Goal: Information Seeking & Learning: Learn about a topic

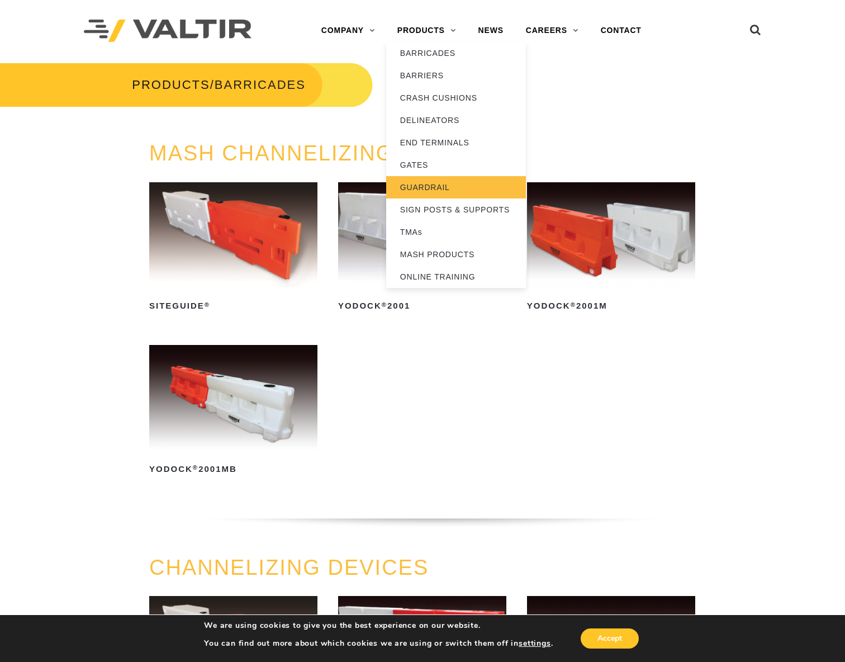
scroll to position [4, 0]
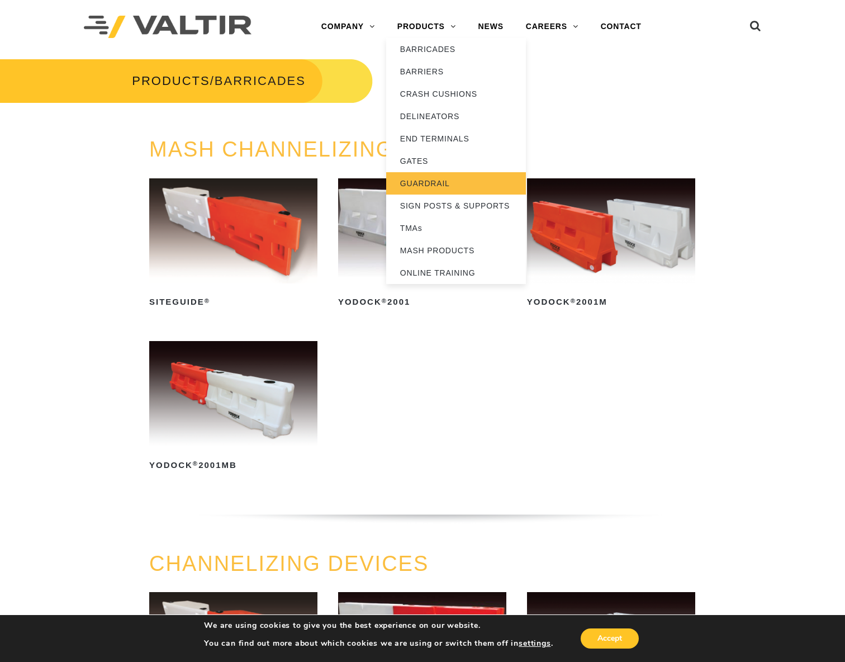
click at [424, 183] on link "GUARDRAIL" at bounding box center [456, 183] width 140 height 22
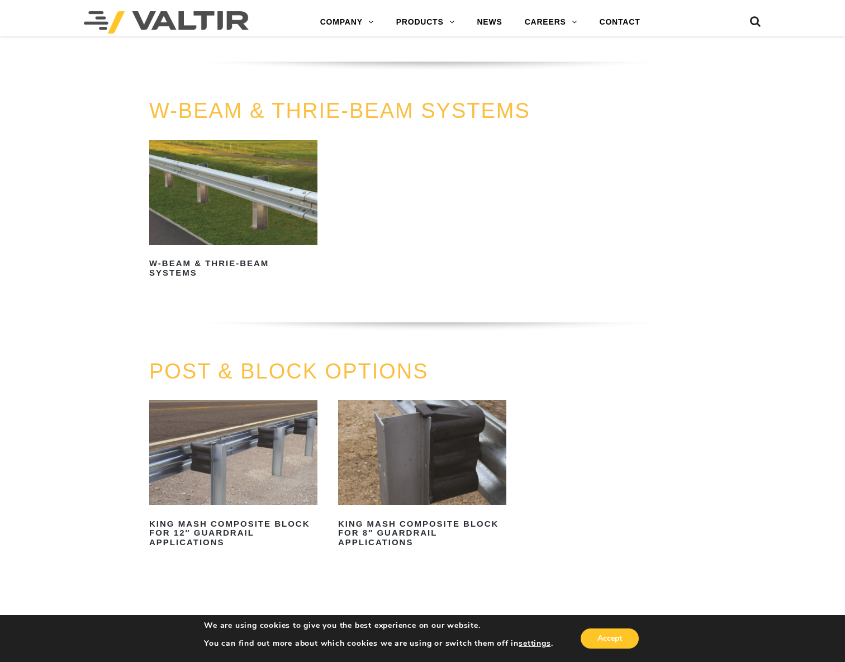
scroll to position [718, 0]
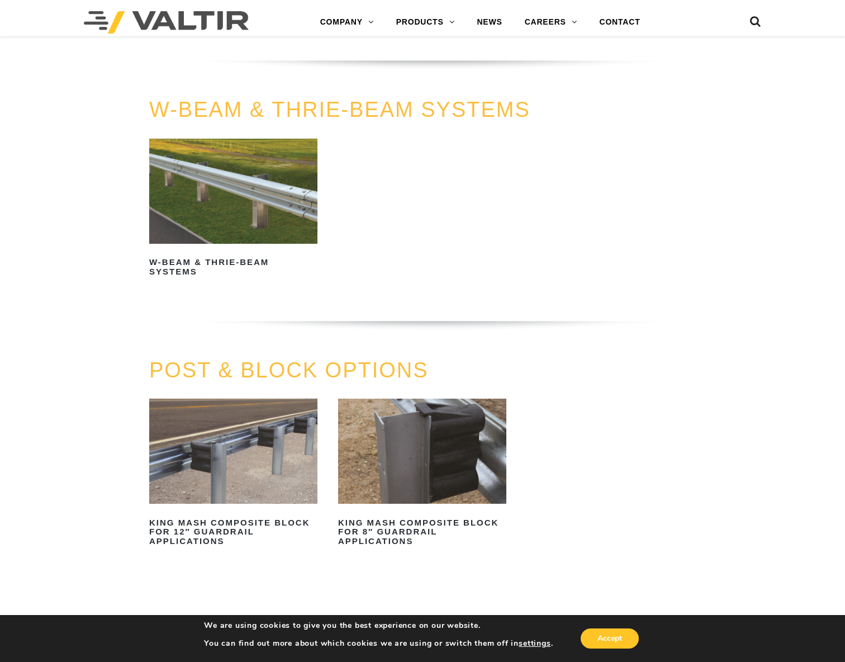
click at [261, 189] on img at bounding box center [233, 191] width 168 height 105
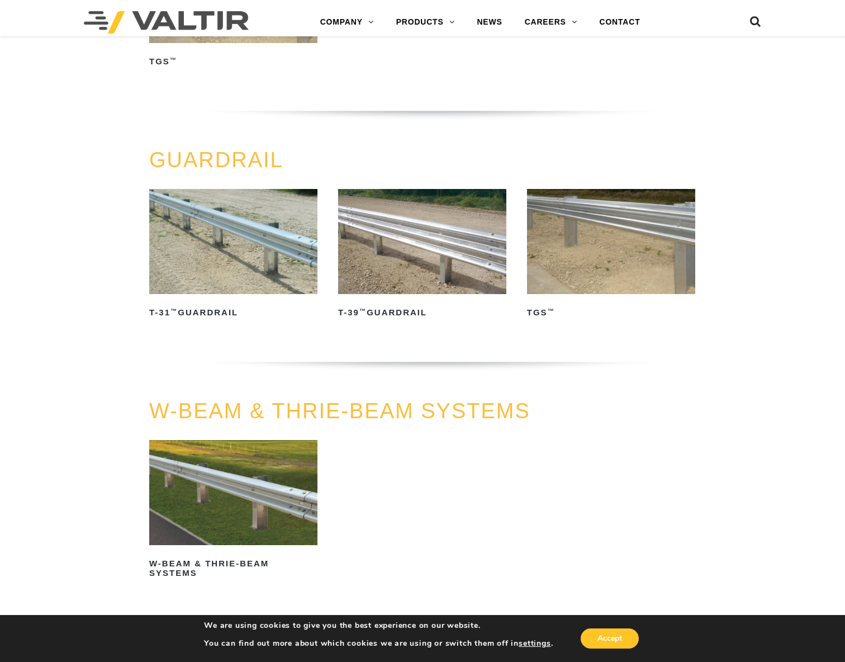
scroll to position [416, 0]
click at [264, 235] on img at bounding box center [233, 241] width 168 height 105
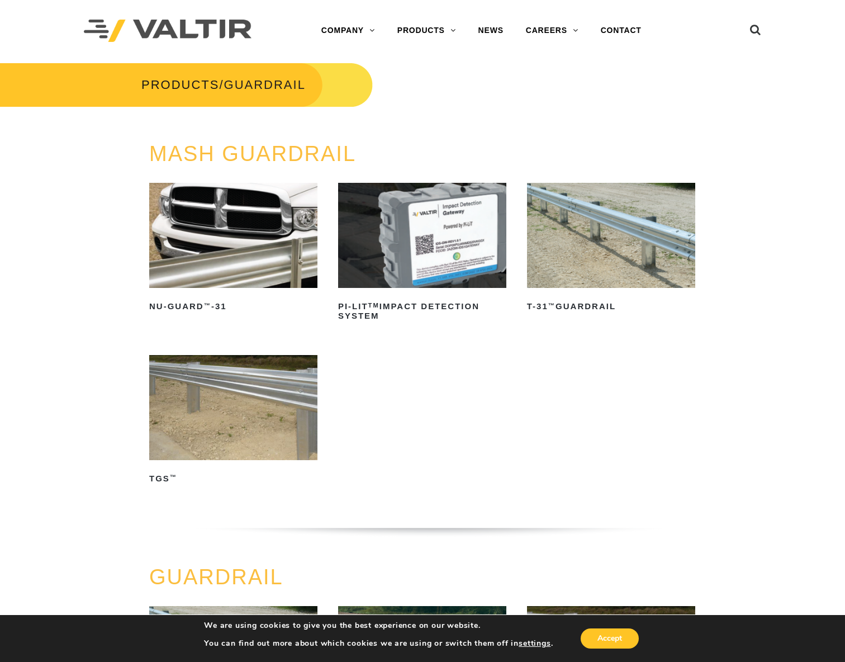
scroll to position [1, 0]
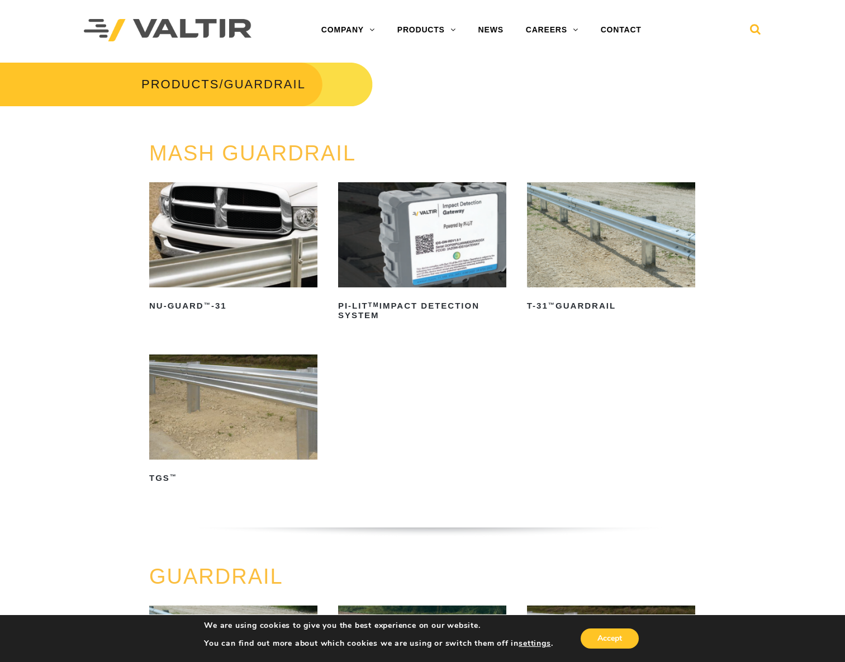
click at [754, 30] on icon at bounding box center [755, 31] width 11 height 17
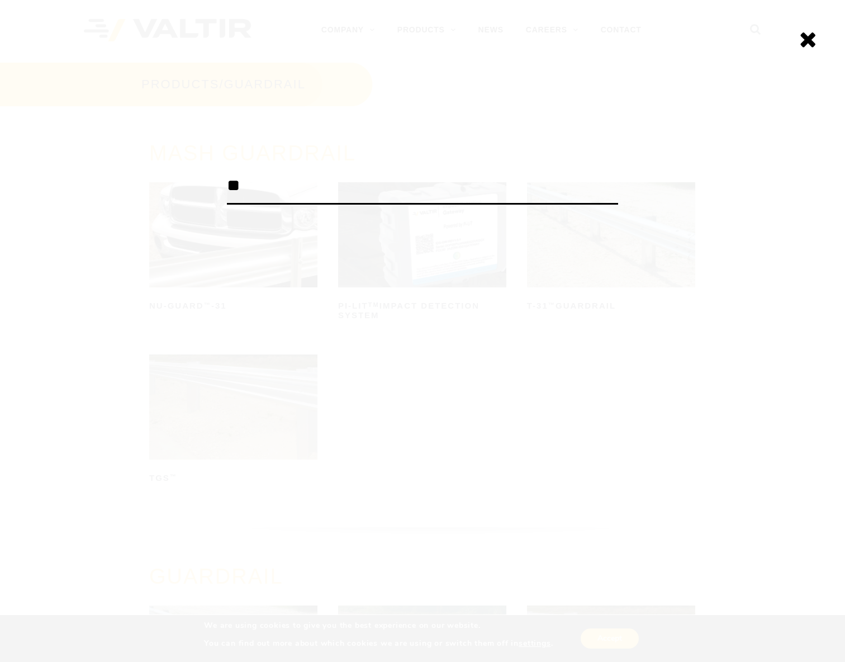
type input "**"
click input "******" at bounding box center [0, 0] width 0 height 0
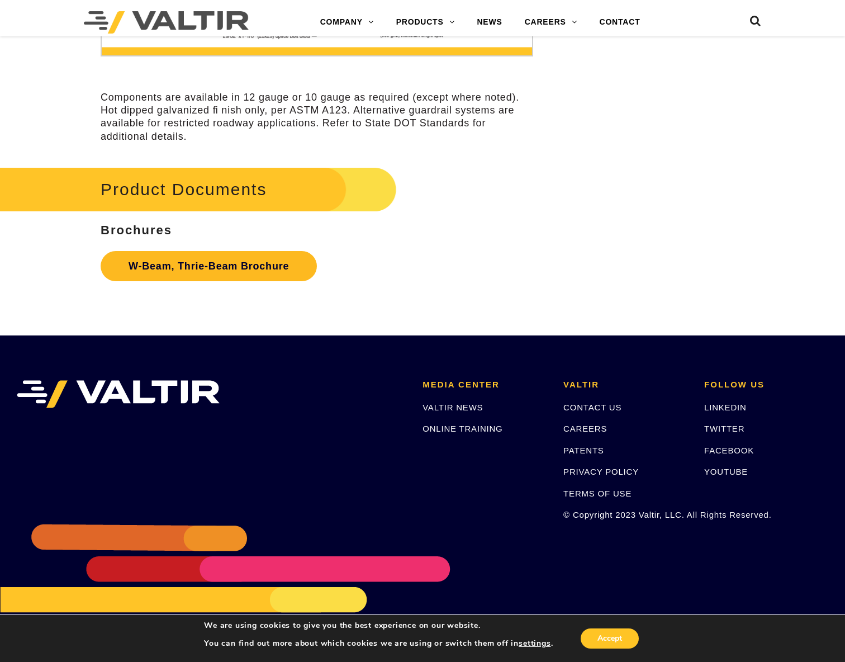
scroll to position [3312, 0]
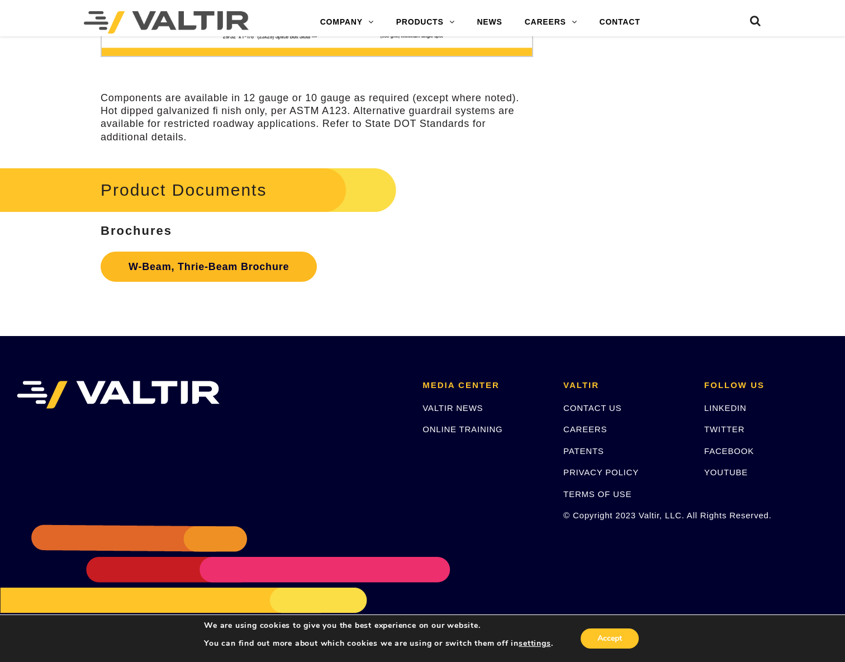
click at [231, 251] on link "W-Beam, Thrie-Beam Brochure" at bounding box center [209, 266] width 216 height 30
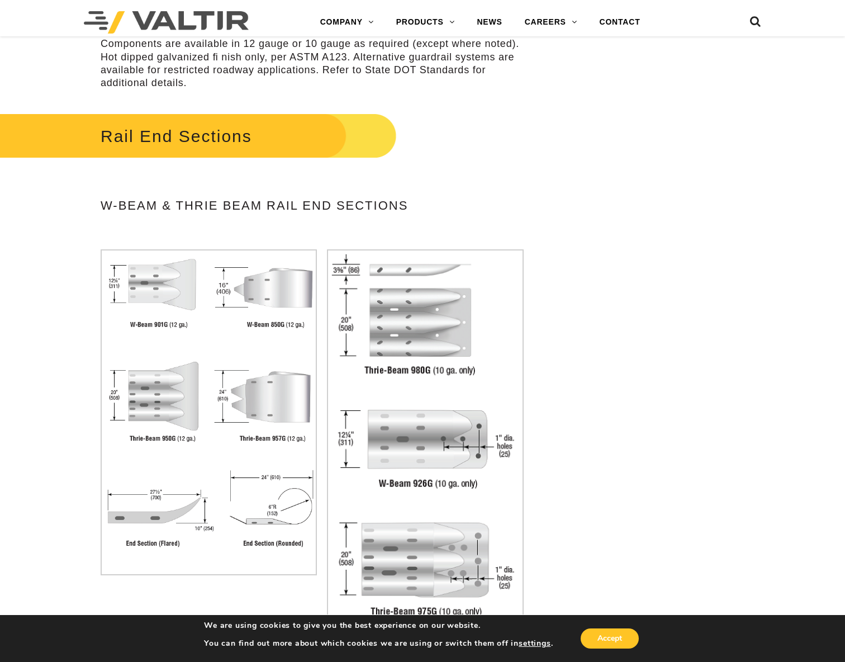
scroll to position [2000, 0]
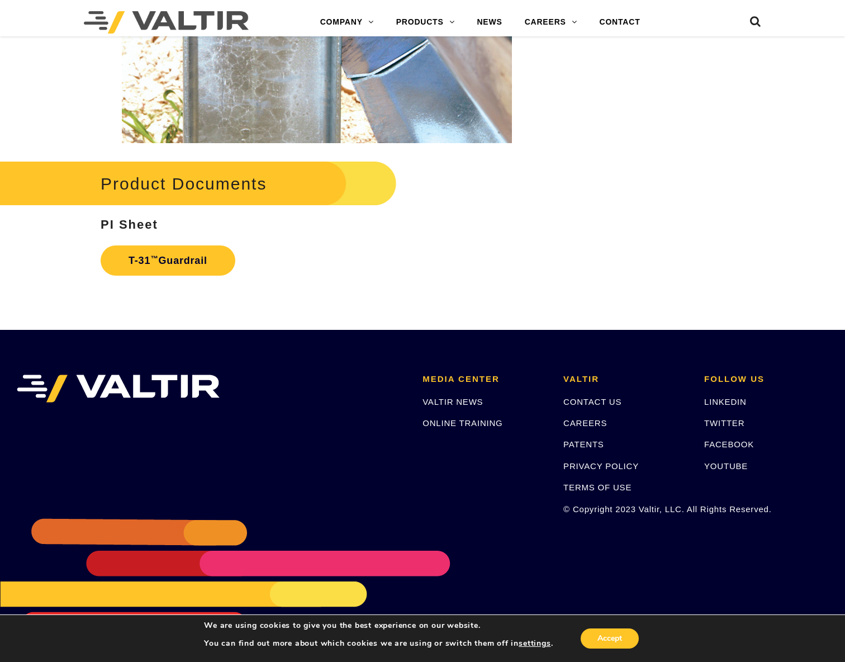
scroll to position [1739, 0]
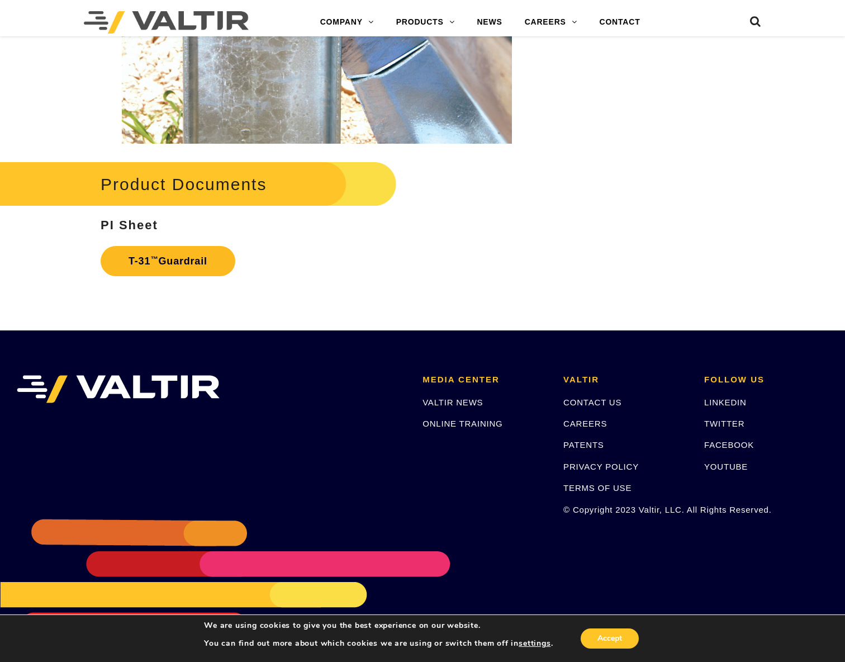
click at [176, 255] on link "T-31 ™ Guardrail" at bounding box center [168, 261] width 135 height 30
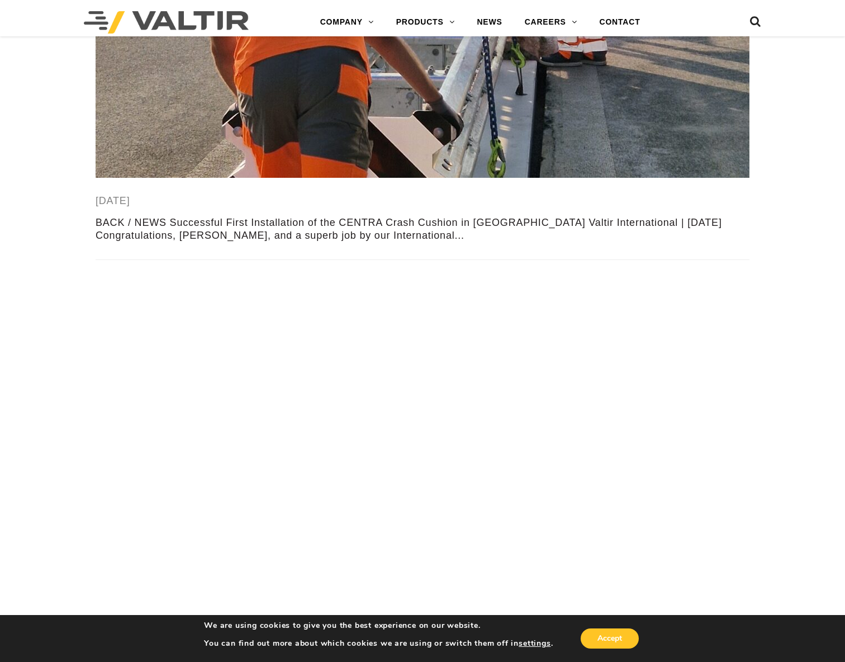
scroll to position [3401, 0]
